Goal: Find specific page/section: Find specific page/section

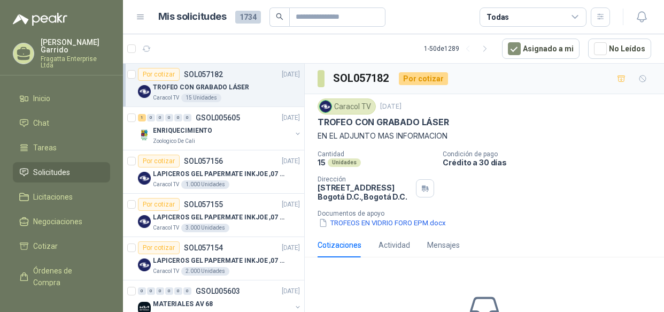
click at [571, 12] on icon at bounding box center [576, 17] width 10 height 10
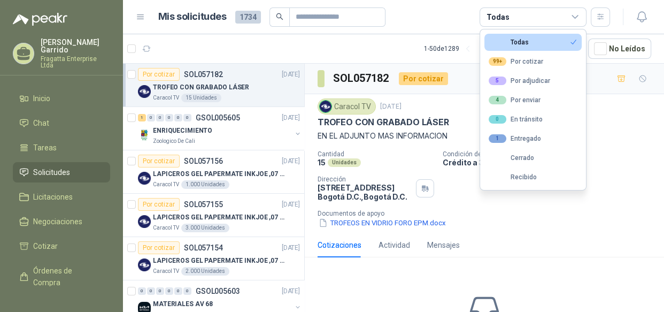
click at [571, 12] on icon at bounding box center [576, 17] width 10 height 10
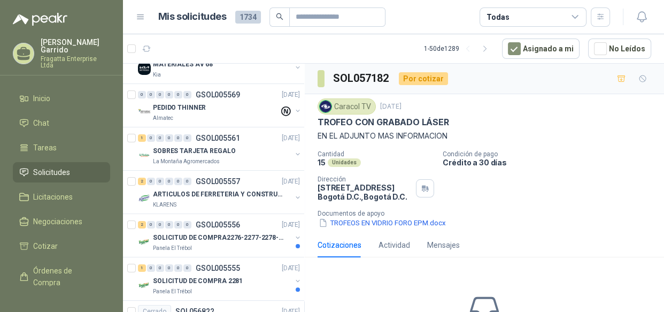
scroll to position [209, 0]
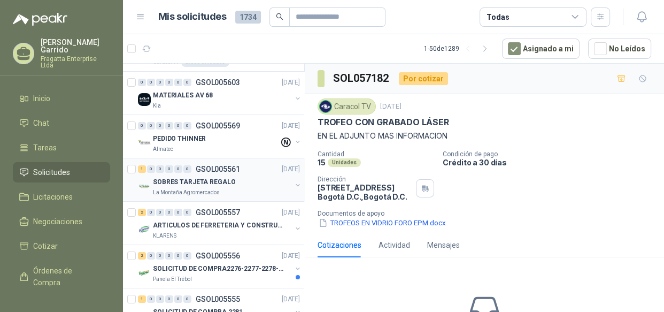
click at [188, 179] on p "SOBRES TARJETA REGALO" at bounding box center [194, 182] width 82 height 10
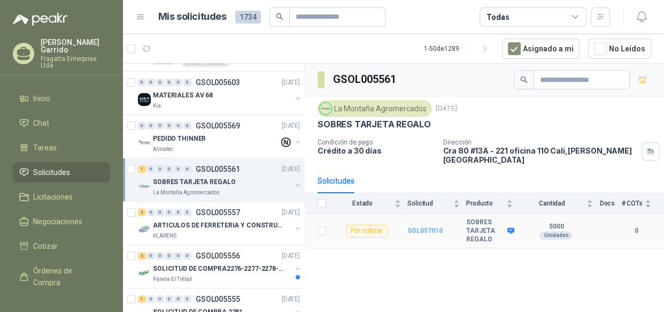
click at [419, 227] on b "SOL057010" at bounding box center [425, 230] width 35 height 7
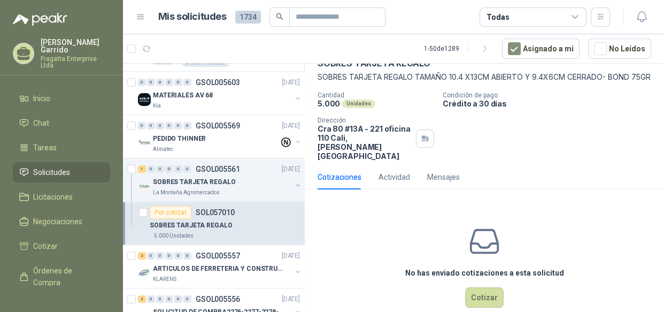
scroll to position [62, 0]
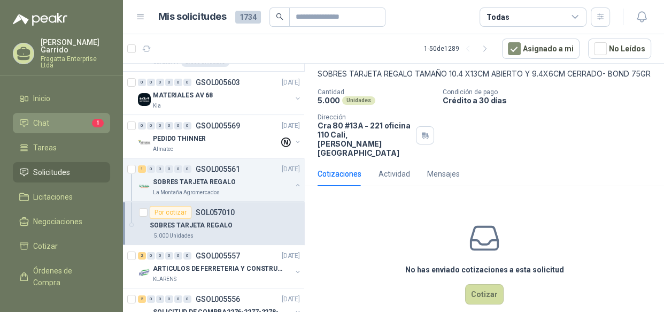
click at [52, 117] on li "Chat 1" at bounding box center [61, 123] width 85 height 12
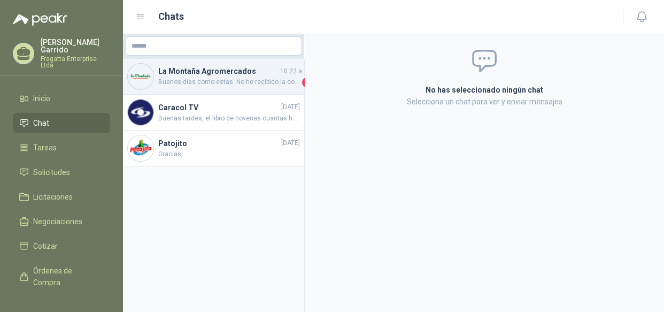
click at [208, 75] on h4 "La Montaña Agromercados" at bounding box center [218, 71] width 120 height 12
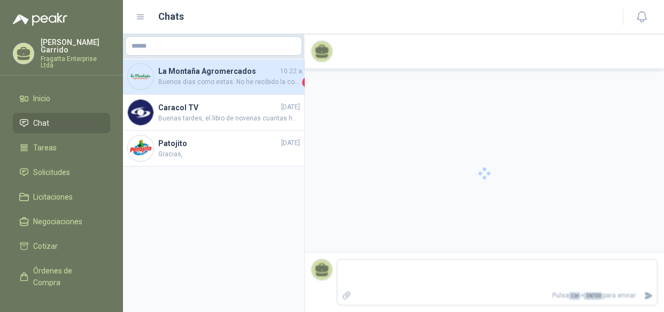
scroll to position [170, 0]
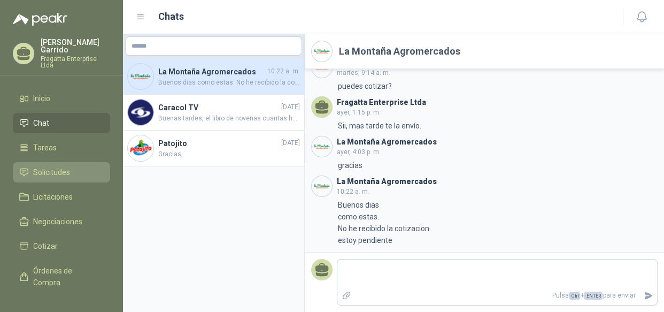
click at [65, 166] on span "Solicitudes" at bounding box center [51, 172] width 37 height 12
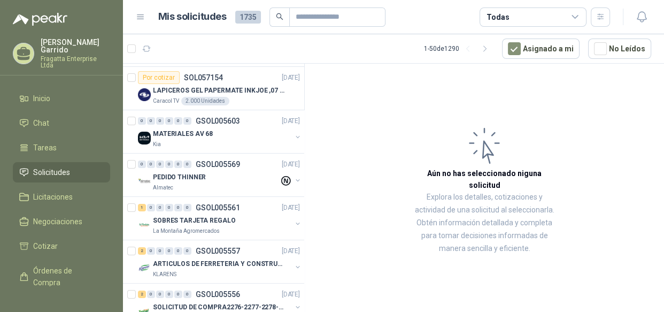
scroll to position [218, 0]
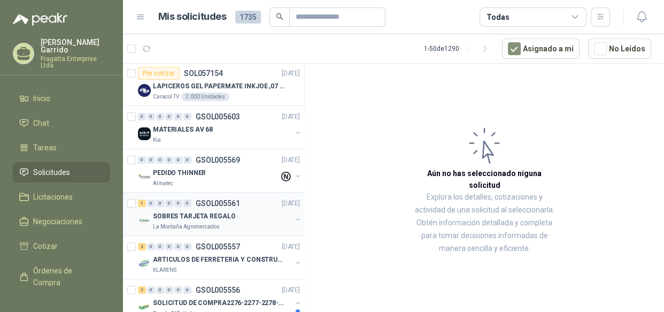
click at [250, 219] on div "SOBRES TARJETA REGALO" at bounding box center [222, 216] width 139 height 13
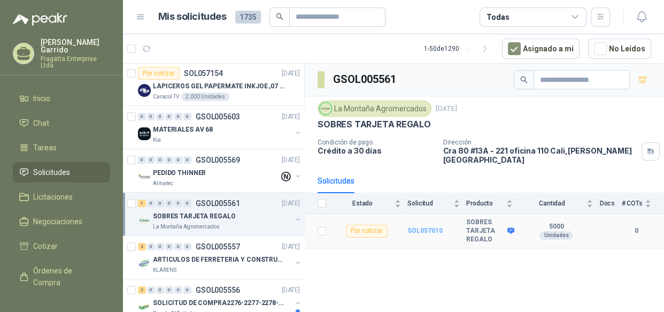
click at [430, 227] on b "SOL057010" at bounding box center [425, 230] width 35 height 7
